Goal: Navigation & Orientation: Find specific page/section

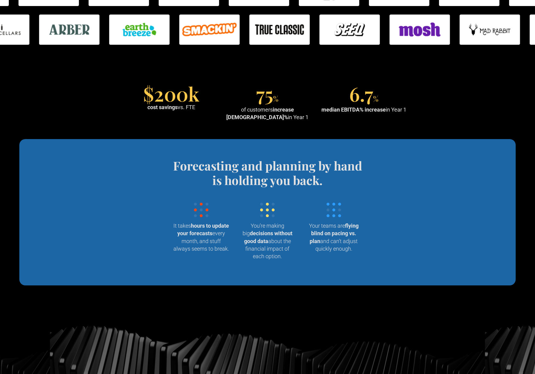
scroll to position [574, 0]
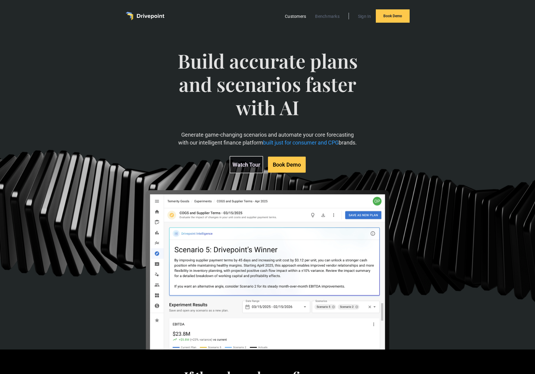
click at [287, 16] on link "Customers" at bounding box center [295, 16] width 27 height 8
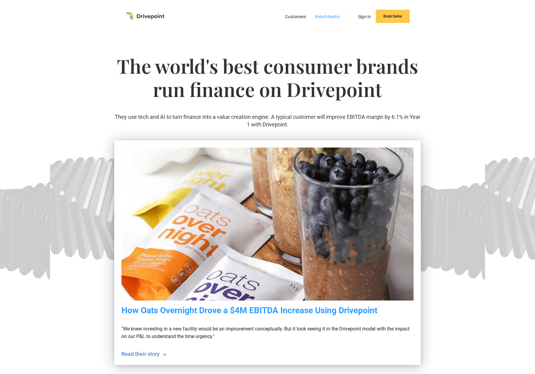
click at [317, 18] on link "Benchmarks" at bounding box center [327, 17] width 31 height 8
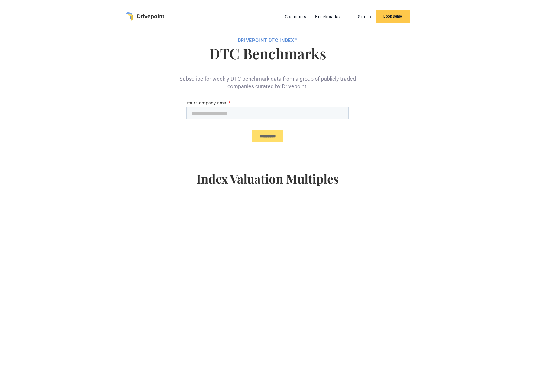
click at [310, 17] on li "Customers" at bounding box center [295, 16] width 30 height 8
click at [300, 18] on link "Customers" at bounding box center [295, 17] width 27 height 8
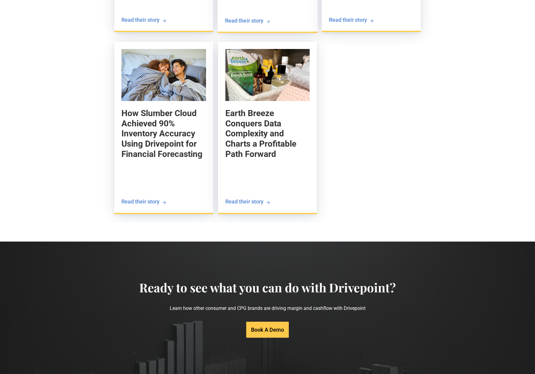
scroll to position [1112, 0]
